Goal: Task Accomplishment & Management: Use online tool/utility

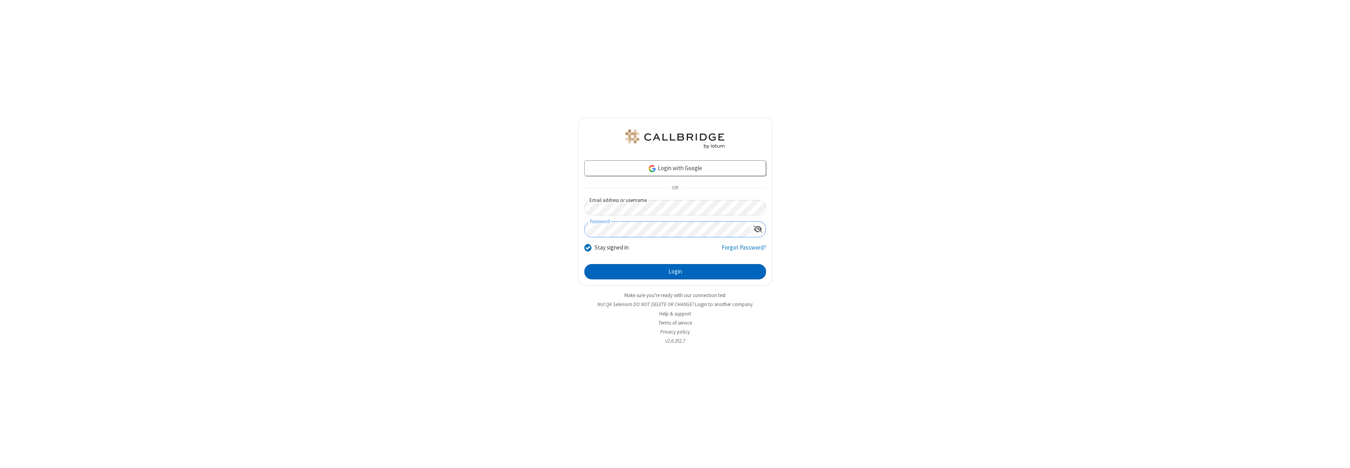
click at [675, 271] on button "Login" at bounding box center [676, 272] width 182 height 16
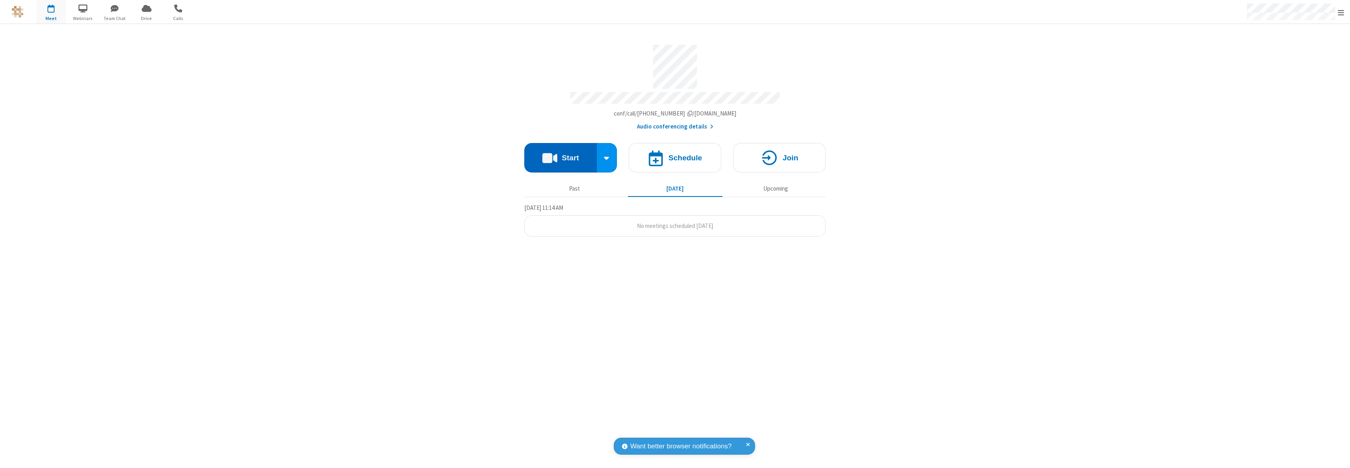
click at [561, 154] on button "Start" at bounding box center [560, 157] width 73 height 29
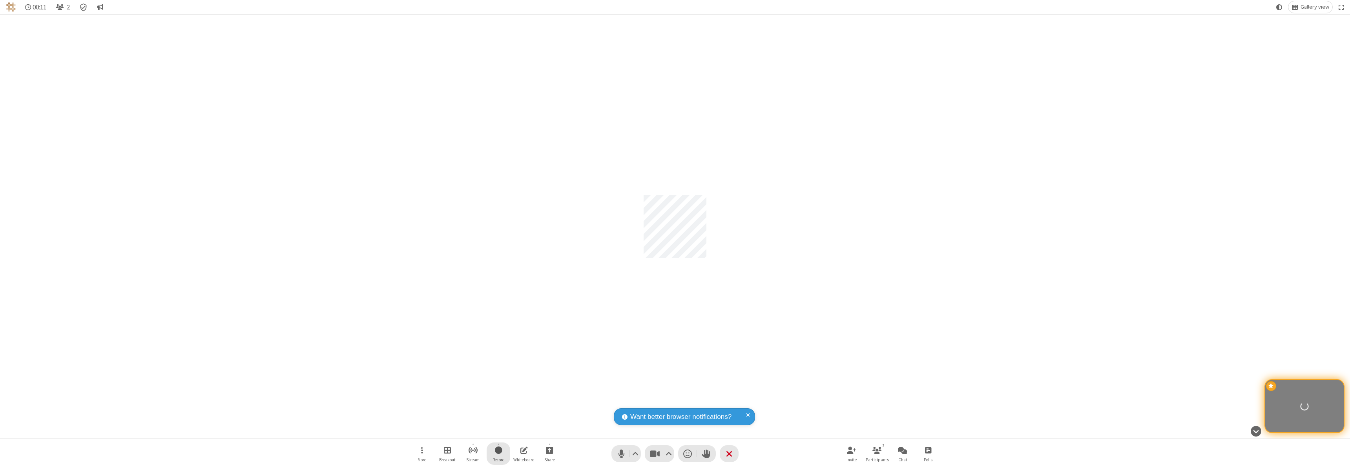
click at [499, 453] on span "Start recording" at bounding box center [498, 450] width 7 height 10
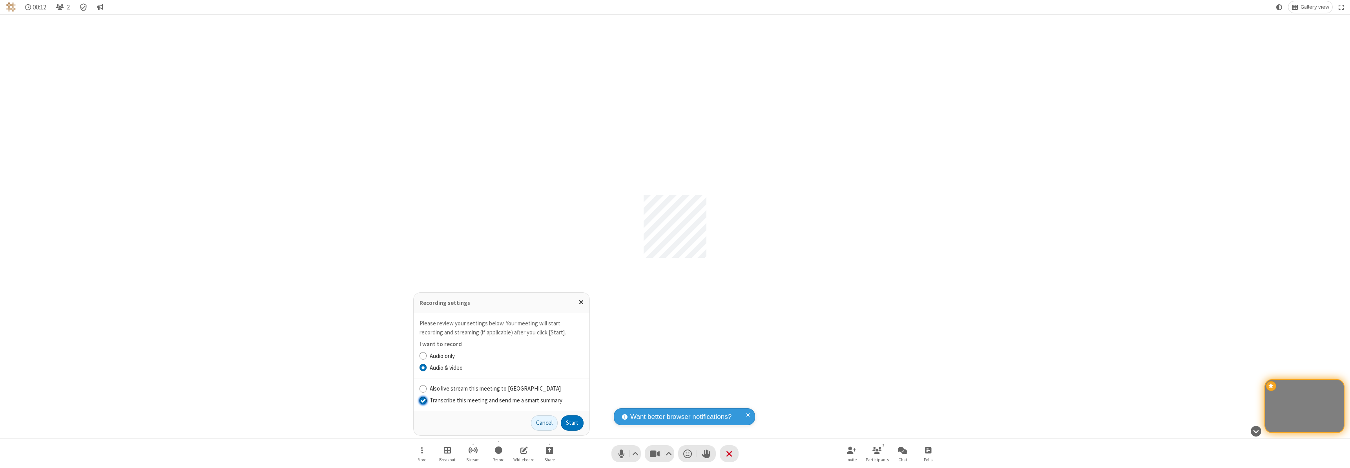
click at [423, 400] on input "Transcribe this meeting and send me a smart summary" at bounding box center [423, 400] width 7 height 8
click at [572, 422] on button "Start" at bounding box center [572, 423] width 23 height 16
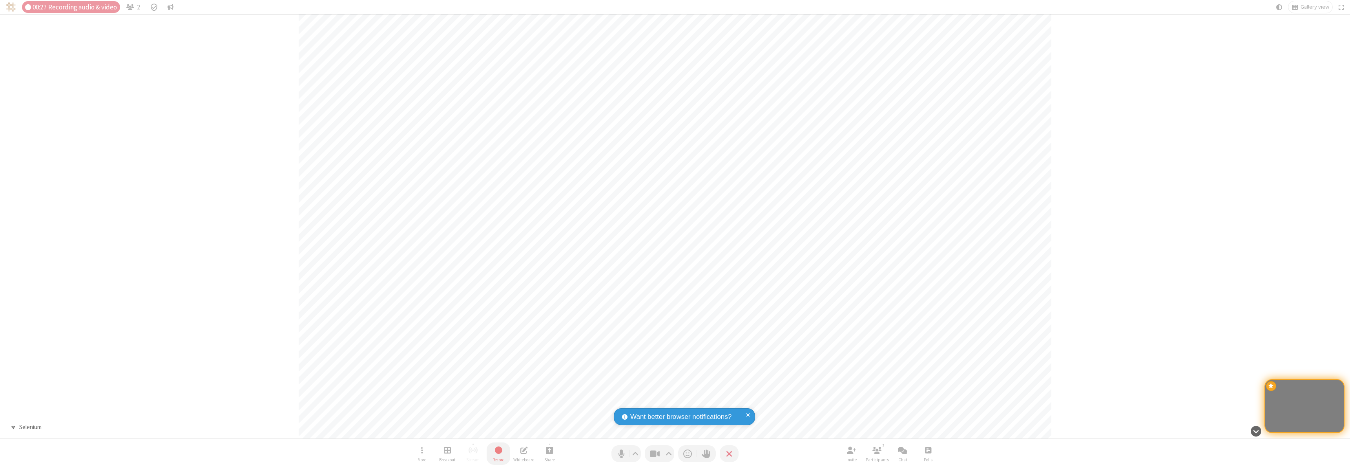
click at [499, 453] on span "Stop recording" at bounding box center [498, 450] width 9 height 10
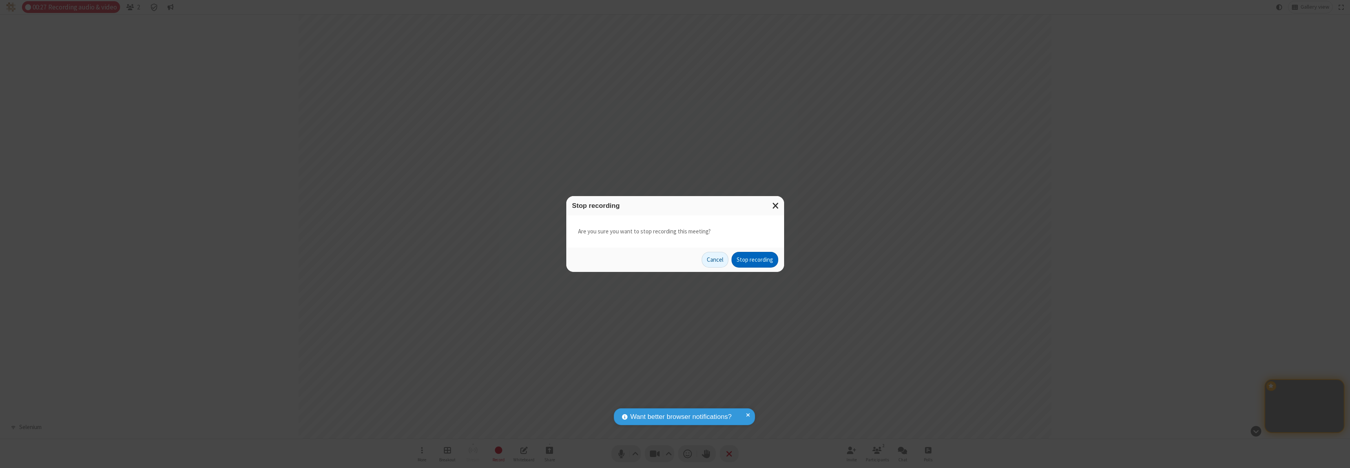
click at [755, 259] on button "Stop recording" at bounding box center [755, 260] width 47 height 16
